Goal: Transaction & Acquisition: Register for event/course

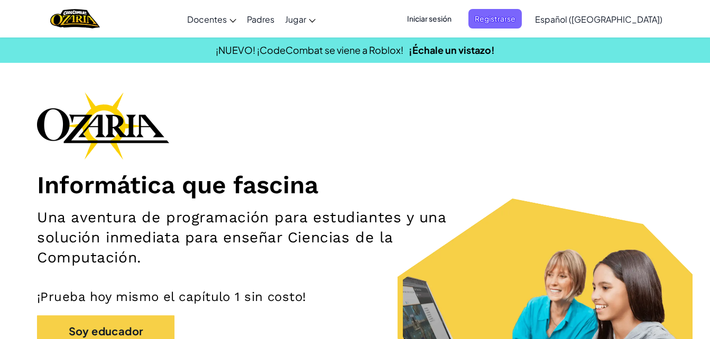
click at [458, 16] on span "Iniciar sesión" at bounding box center [428, 19] width 57 height 20
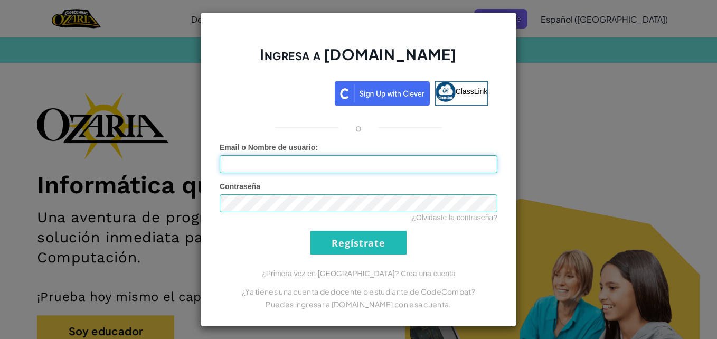
click at [347, 167] on input "Email o Nombre de usuario :" at bounding box center [359, 164] width 278 height 18
type input "[EMAIL_ADDRESS][DOMAIN_NAME]"
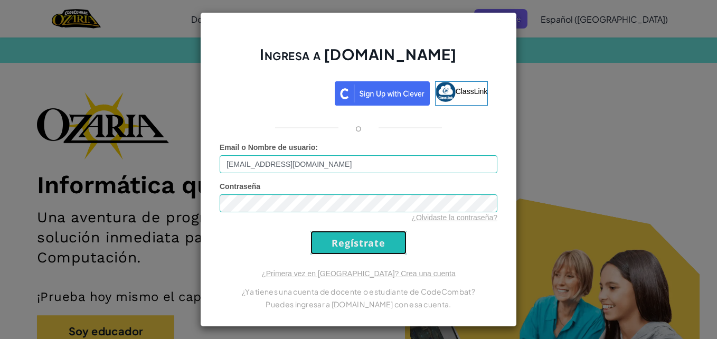
click at [333, 240] on input "Regístrate" at bounding box center [359, 243] width 96 height 24
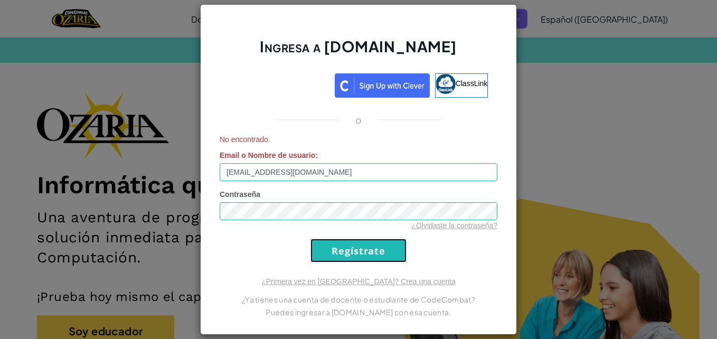
click at [339, 246] on input "Regístrate" at bounding box center [359, 251] width 96 height 24
click at [535, 43] on div "Ingresa a [DOMAIN_NAME] ClassLink o No encontrado. Email o Nombre de usuario : …" at bounding box center [358, 169] width 717 height 339
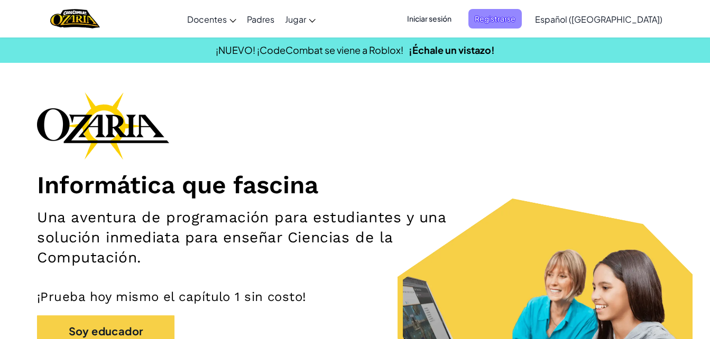
click at [521, 25] on span "Registrarse" at bounding box center [494, 19] width 53 height 20
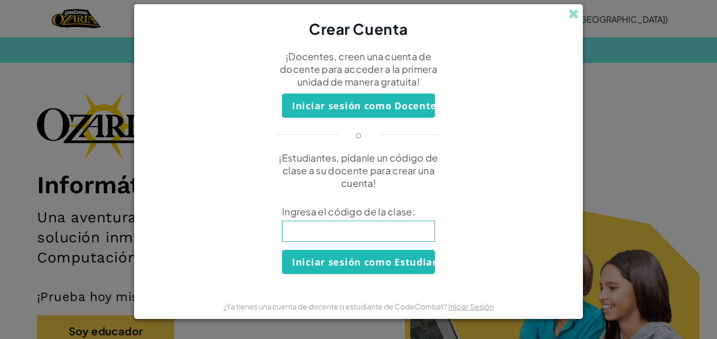
click at [374, 222] on input at bounding box center [358, 231] width 153 height 21
type input "WaterGameRock"
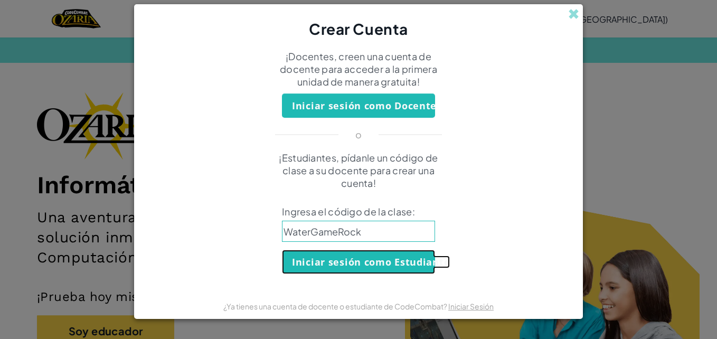
click at [367, 259] on button "Iniciar sesión como Estudiante" at bounding box center [358, 262] width 153 height 24
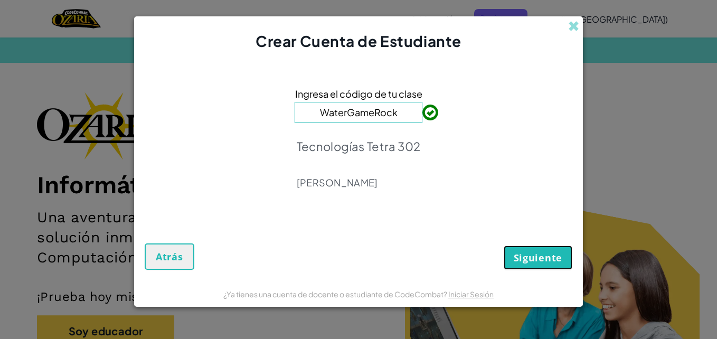
click at [532, 260] on span "Siguiente" at bounding box center [538, 257] width 49 height 13
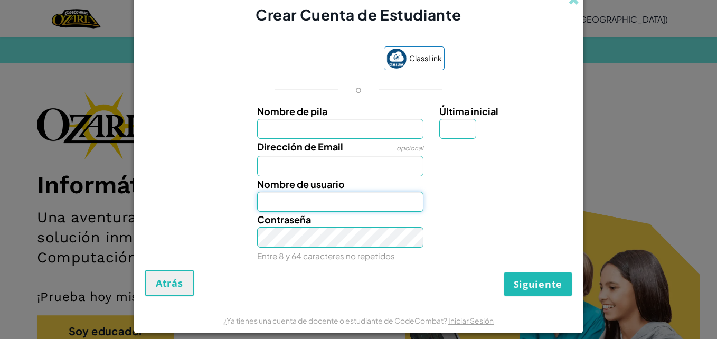
type input "[EMAIL_ADDRESS][DOMAIN_NAME]"
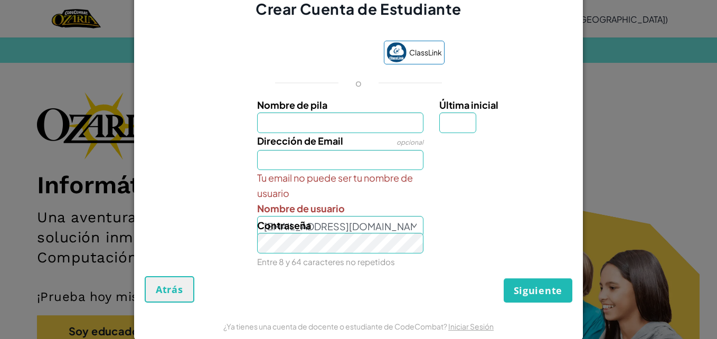
click at [351, 219] on div "Contraseña Entre 8 y 64 caracteres no repetidos" at bounding box center [340, 244] width 183 height 52
click at [353, 165] on input "Dirección de Email" at bounding box center [340, 160] width 167 height 21
type input "[EMAIL_ADDRESS][DOMAIN_NAME]"
click at [322, 126] on input "Nombre de pila" at bounding box center [340, 123] width 167 height 21
click at [447, 128] on input "Última inicial" at bounding box center [458, 123] width 37 height 21
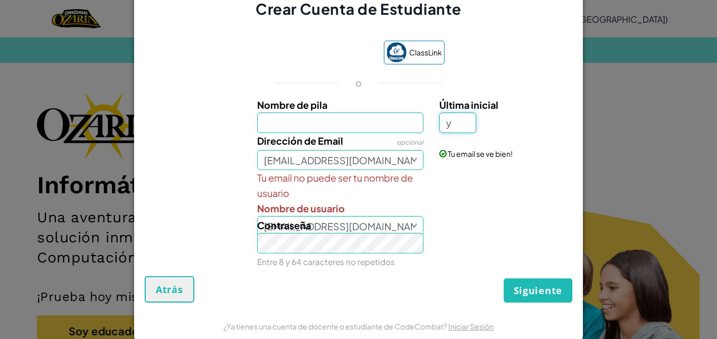
type input "y"
type input "Y"
click at [377, 123] on input "Nombre de pila" at bounding box center [340, 123] width 167 height 21
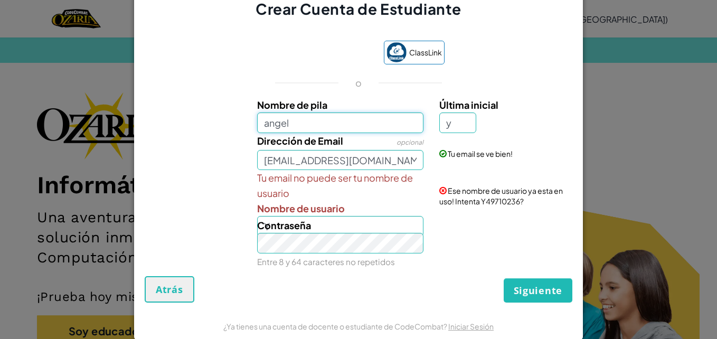
type input "angel"
type input "AngelY"
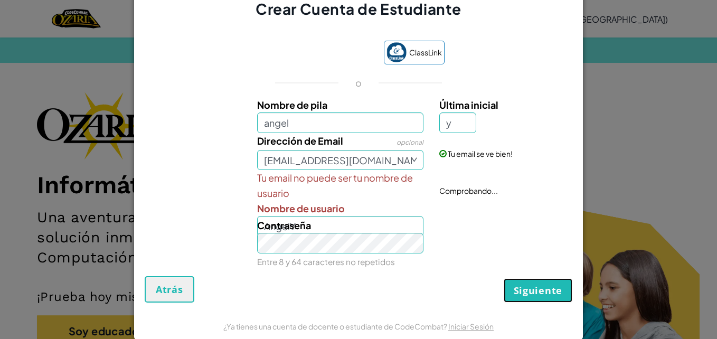
click at [505, 285] on button "Siguiente" at bounding box center [538, 290] width 69 height 24
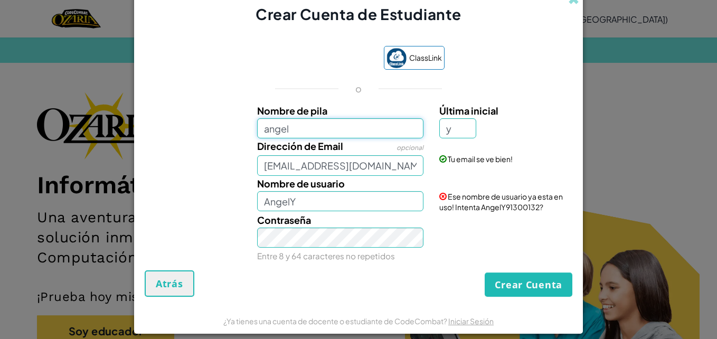
click at [364, 136] on input "angel" at bounding box center [340, 128] width 167 height 21
type input "a"
type input "2"
type input "angelspeed123"
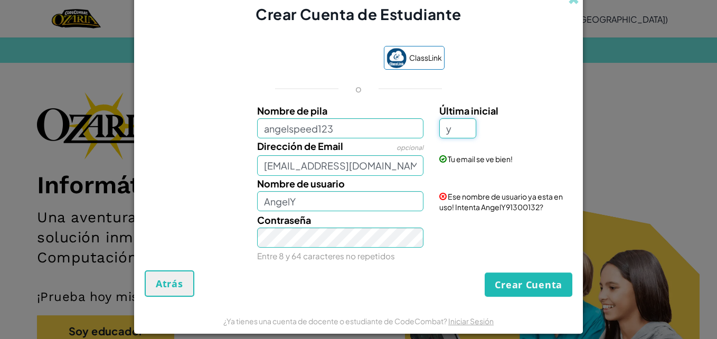
type input "Angelspeed123Y"
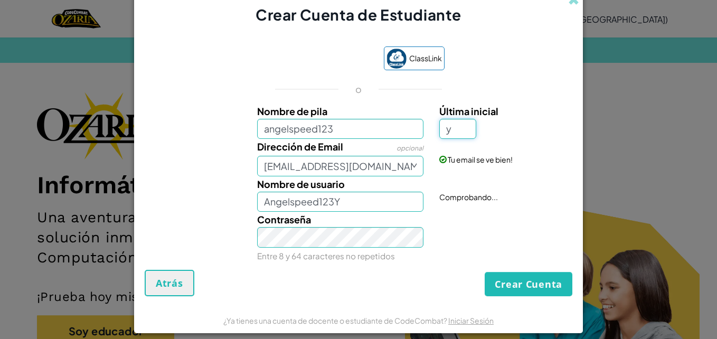
click at [462, 120] on input "y" at bounding box center [458, 129] width 37 height 21
click at [412, 96] on div "ClassLink o Nombre de pila angelspeed123 Última inicial y Dirección de Email op…" at bounding box center [359, 153] width 428 height 234
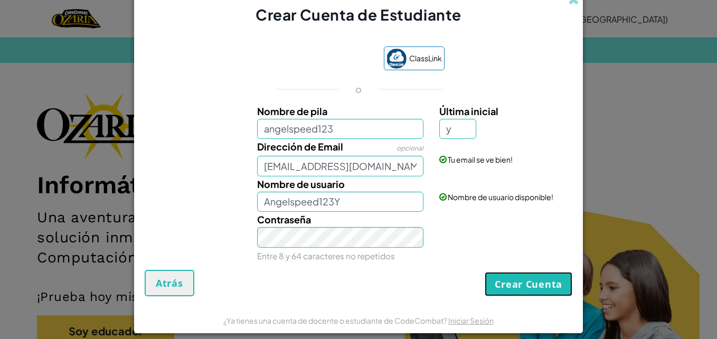
click at [490, 283] on button "Crear Cuenta" at bounding box center [529, 284] width 88 height 24
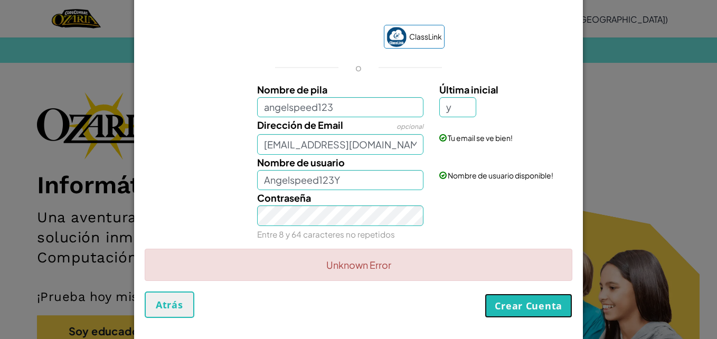
click at [524, 310] on button "Crear Cuenta" at bounding box center [529, 306] width 88 height 24
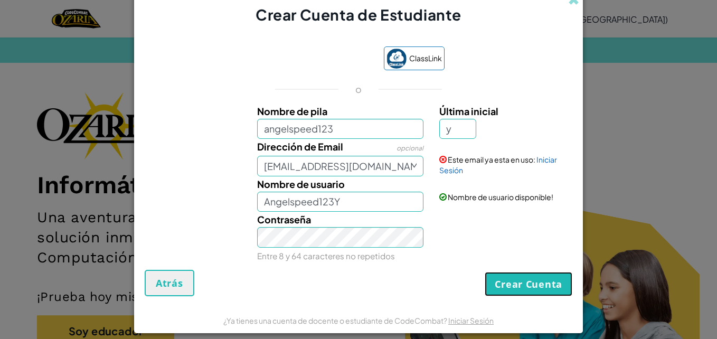
click at [524, 274] on button "Crear Cuenta" at bounding box center [529, 284] width 88 height 24
click at [524, 283] on button "Crear Cuenta" at bounding box center [529, 284] width 88 height 24
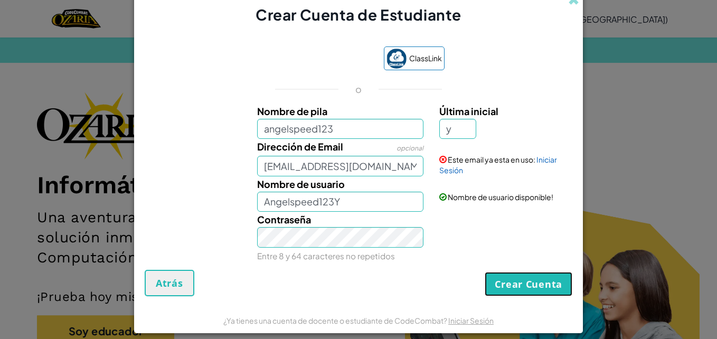
click at [524, 283] on button "Crear Cuenta" at bounding box center [529, 284] width 88 height 24
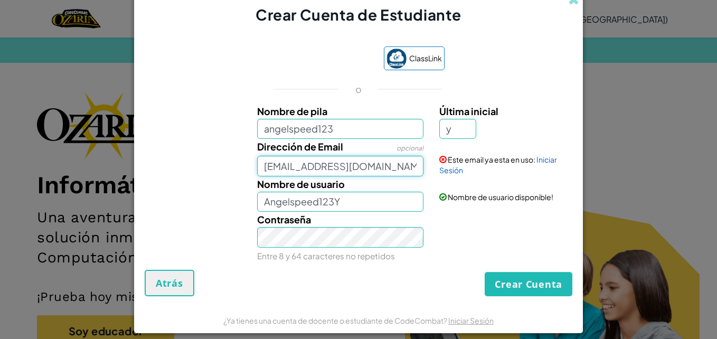
click at [409, 171] on input "[EMAIL_ADDRESS][DOMAIN_NAME]" at bounding box center [340, 166] width 167 height 21
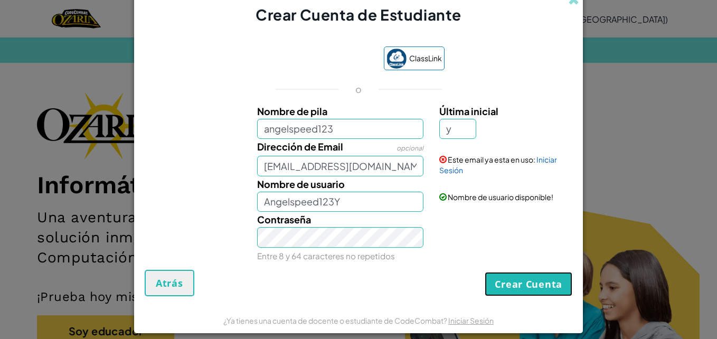
click at [497, 276] on button "Crear Cuenta" at bounding box center [529, 284] width 88 height 24
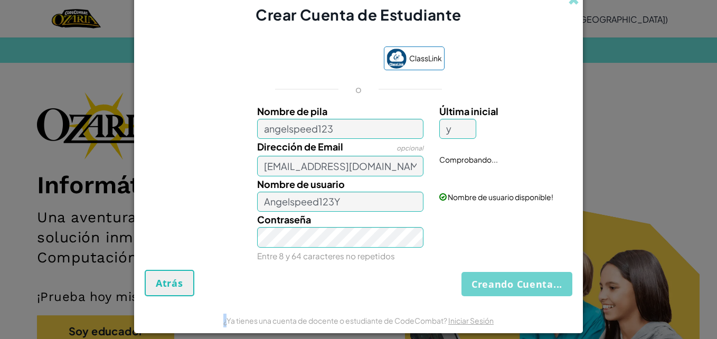
click at [497, 276] on div "Creando Cuenta... Atrás" at bounding box center [359, 283] width 428 height 26
